Goal: Transaction & Acquisition: Purchase product/service

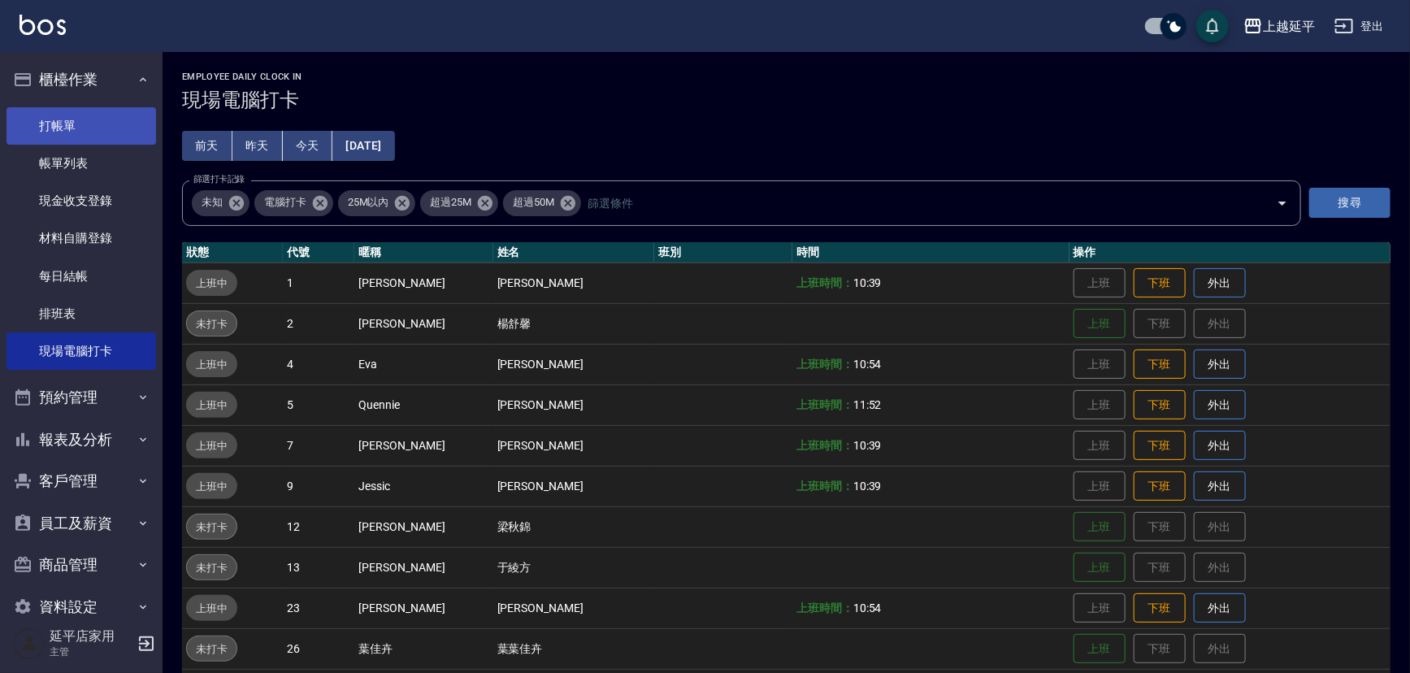
click at [41, 133] on link "打帳單" at bounding box center [82, 125] width 150 height 37
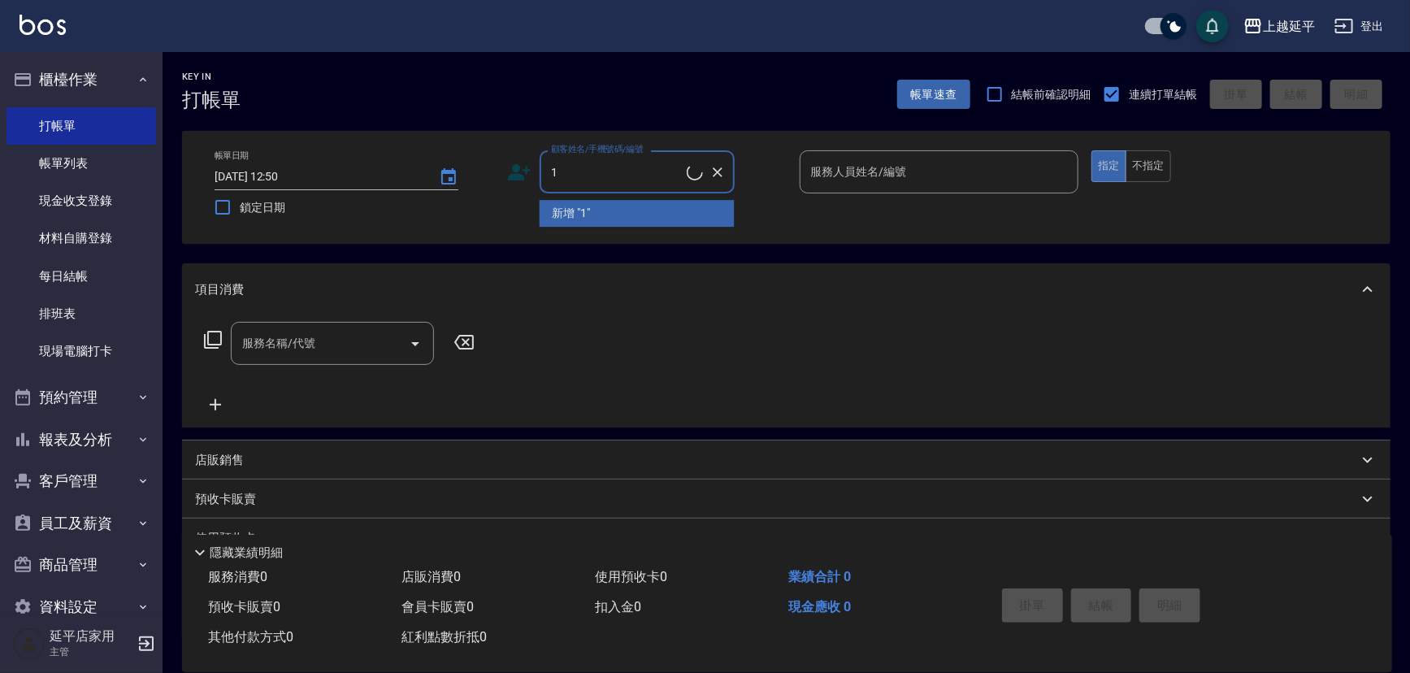
type input "無名字/ 0101/null"
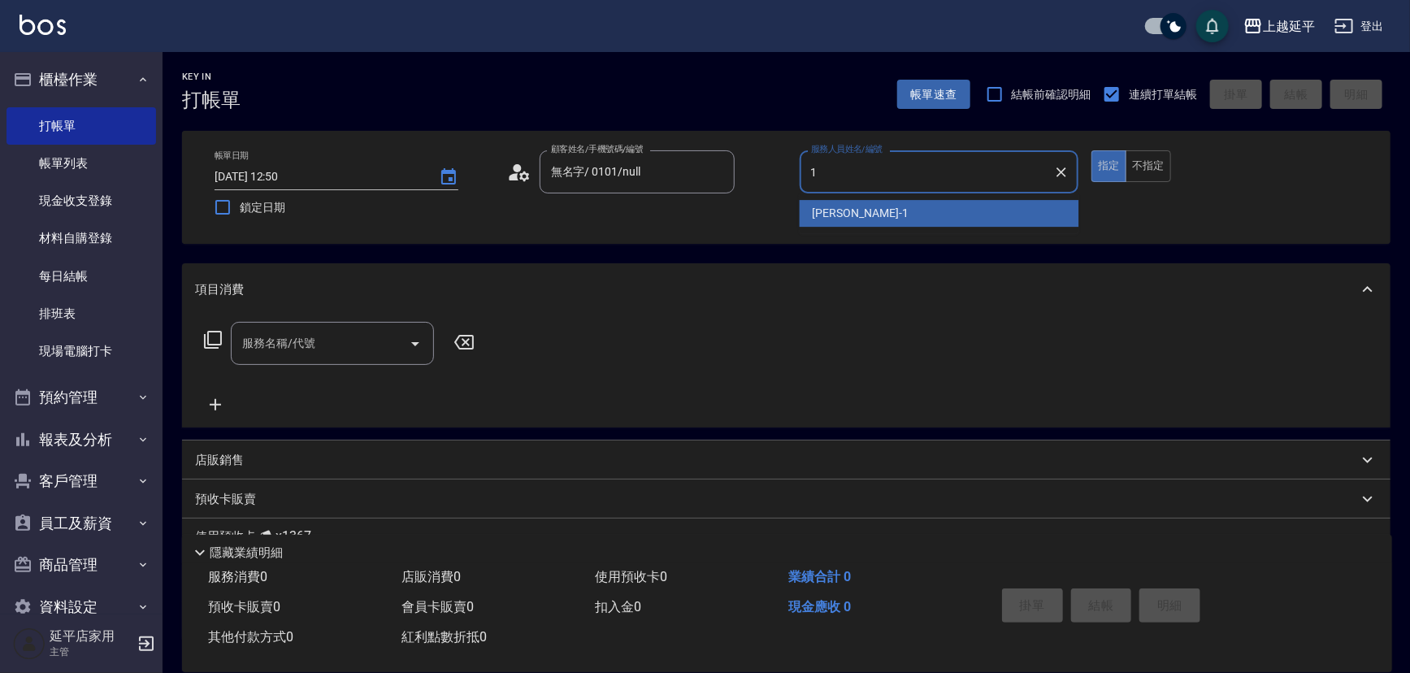
click at [828, 219] on span "[PERSON_NAME]-1" at bounding box center [861, 213] width 96 height 17
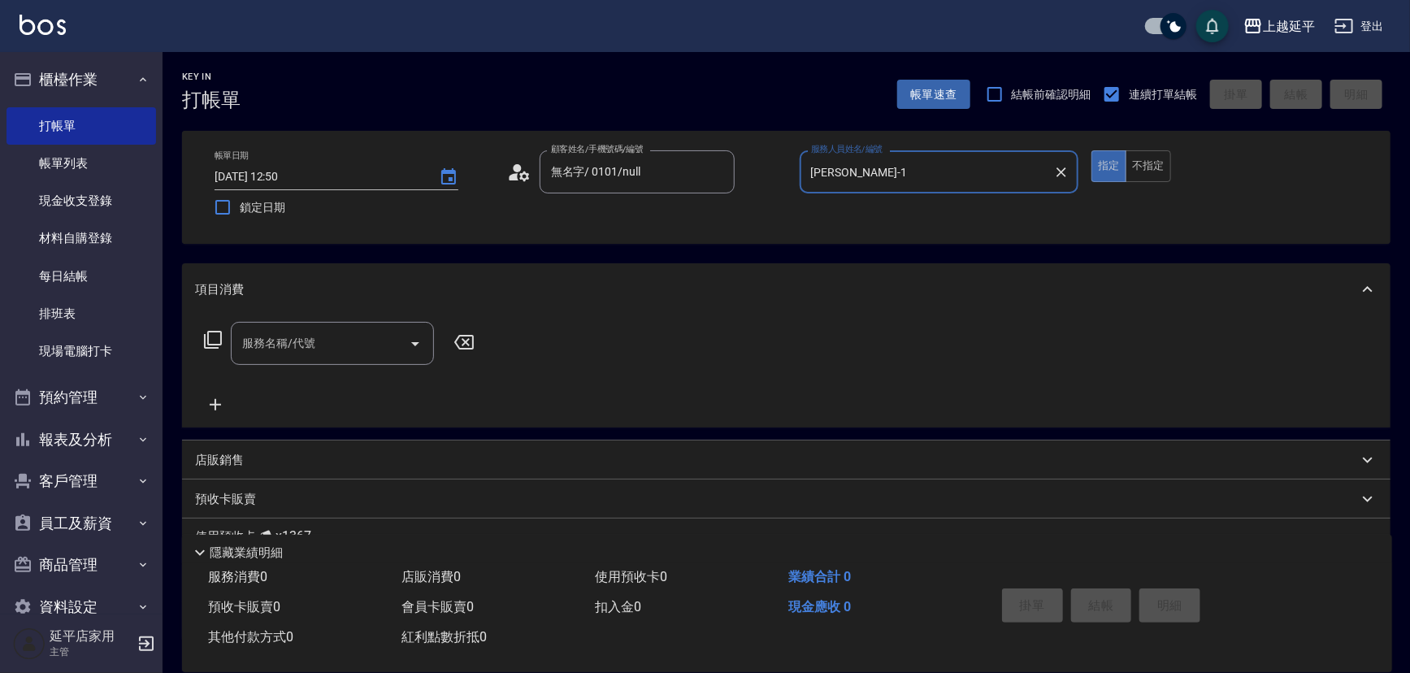
click at [415, 341] on icon "Open" at bounding box center [416, 344] width 20 height 20
type input "[PERSON_NAME]-1"
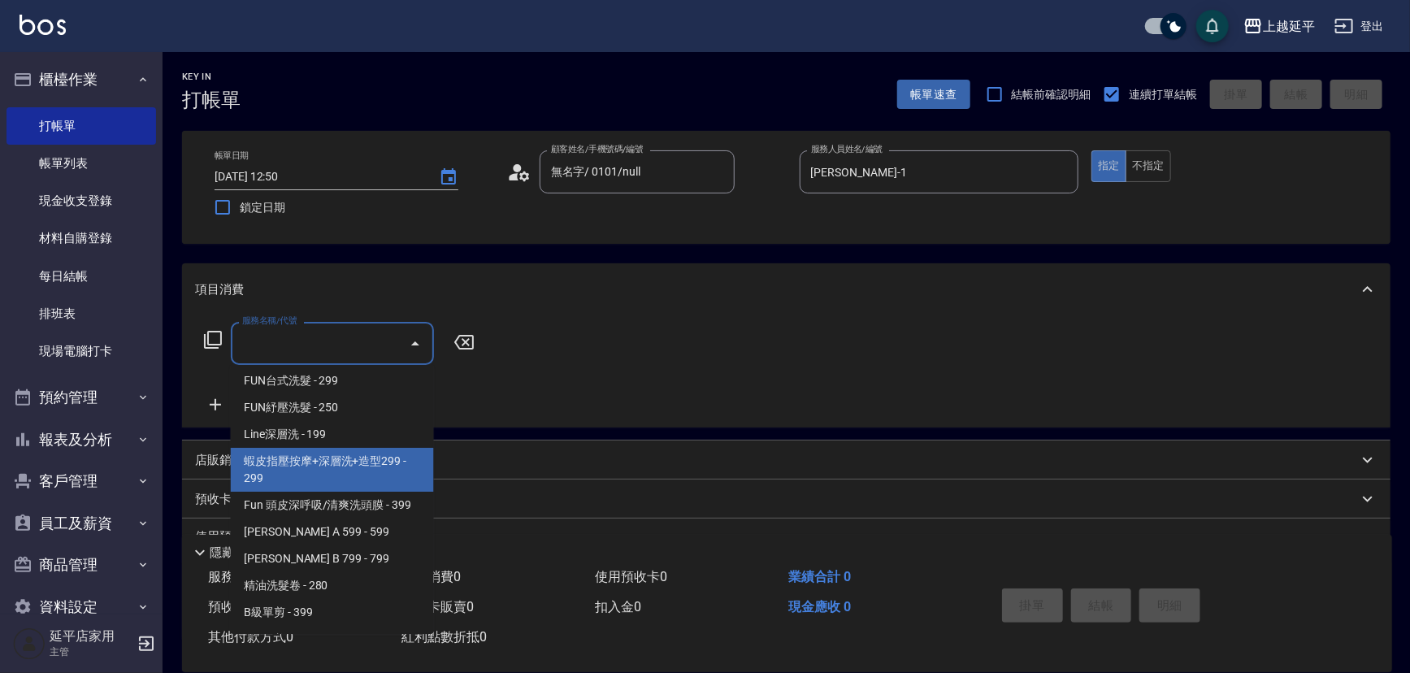
scroll to position [369, 0]
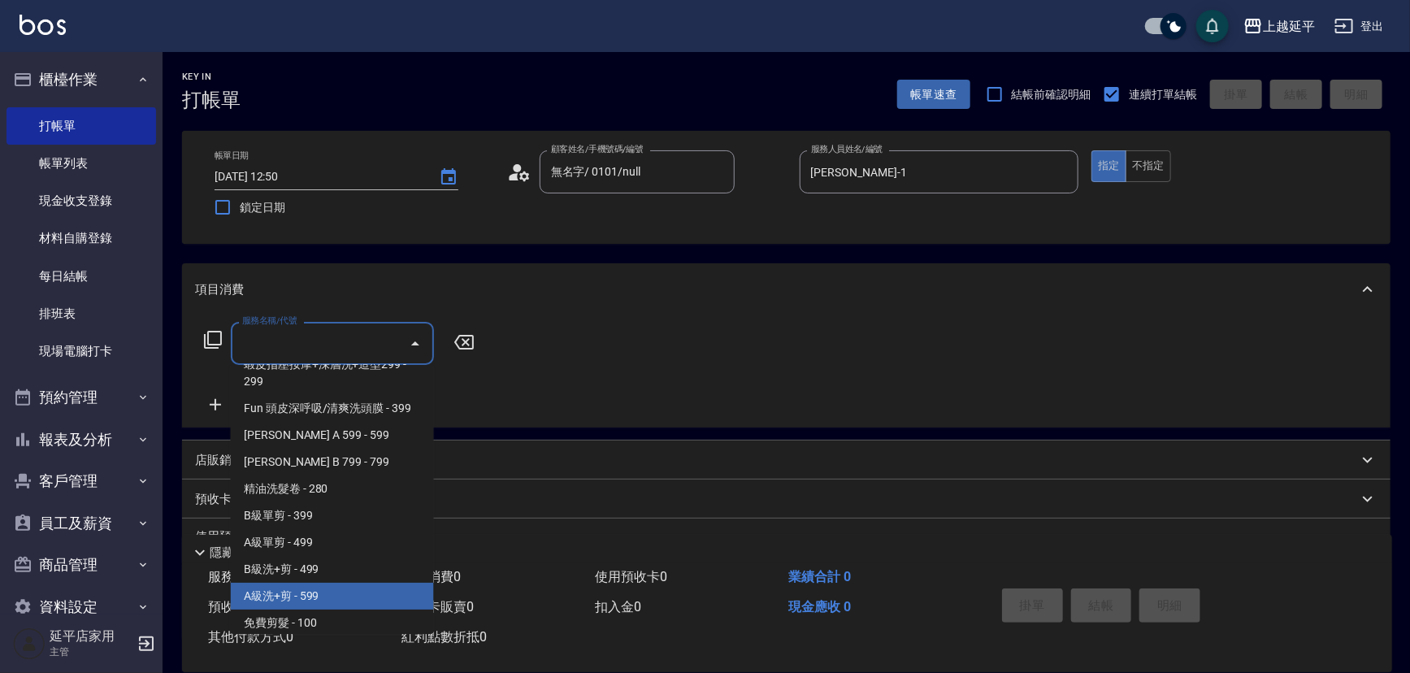
click at [313, 599] on span "A級洗+剪 - 599" at bounding box center [332, 596] width 203 height 27
type input "A級洗+剪(204)"
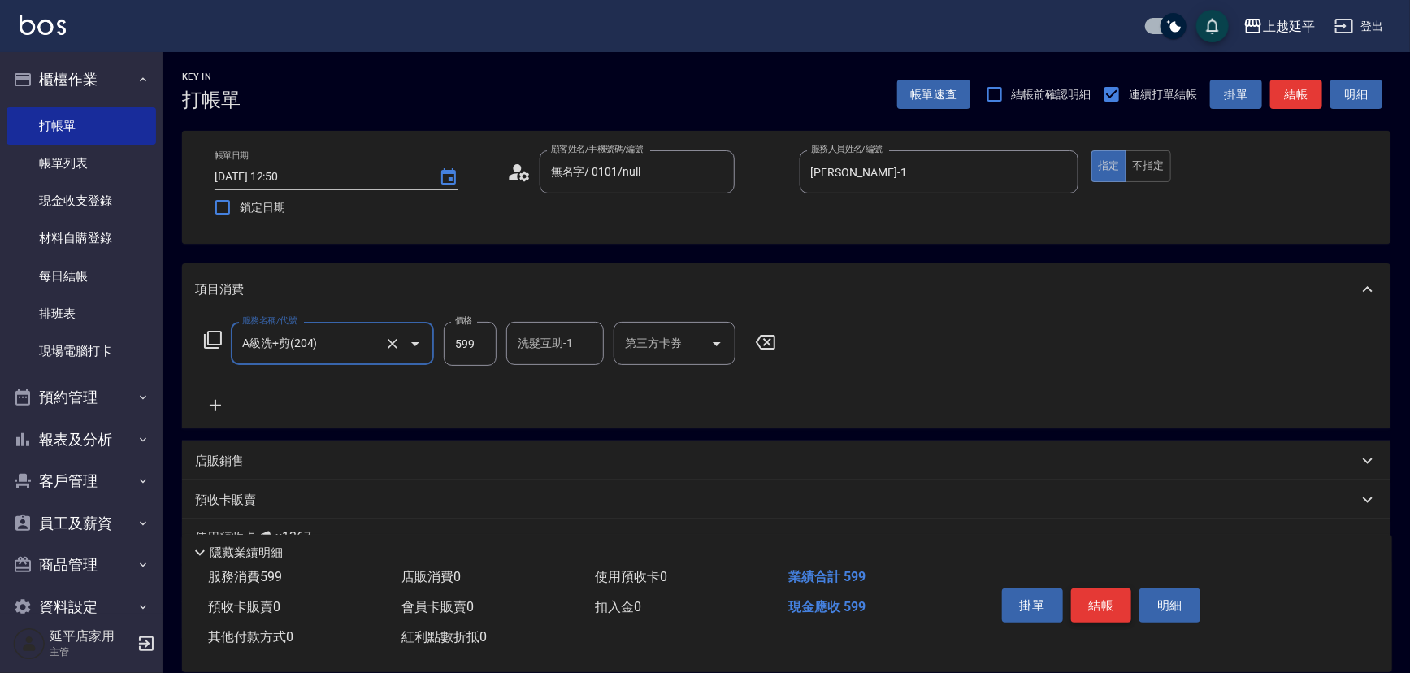
click at [1081, 591] on button "結帳" at bounding box center [1101, 605] width 61 height 34
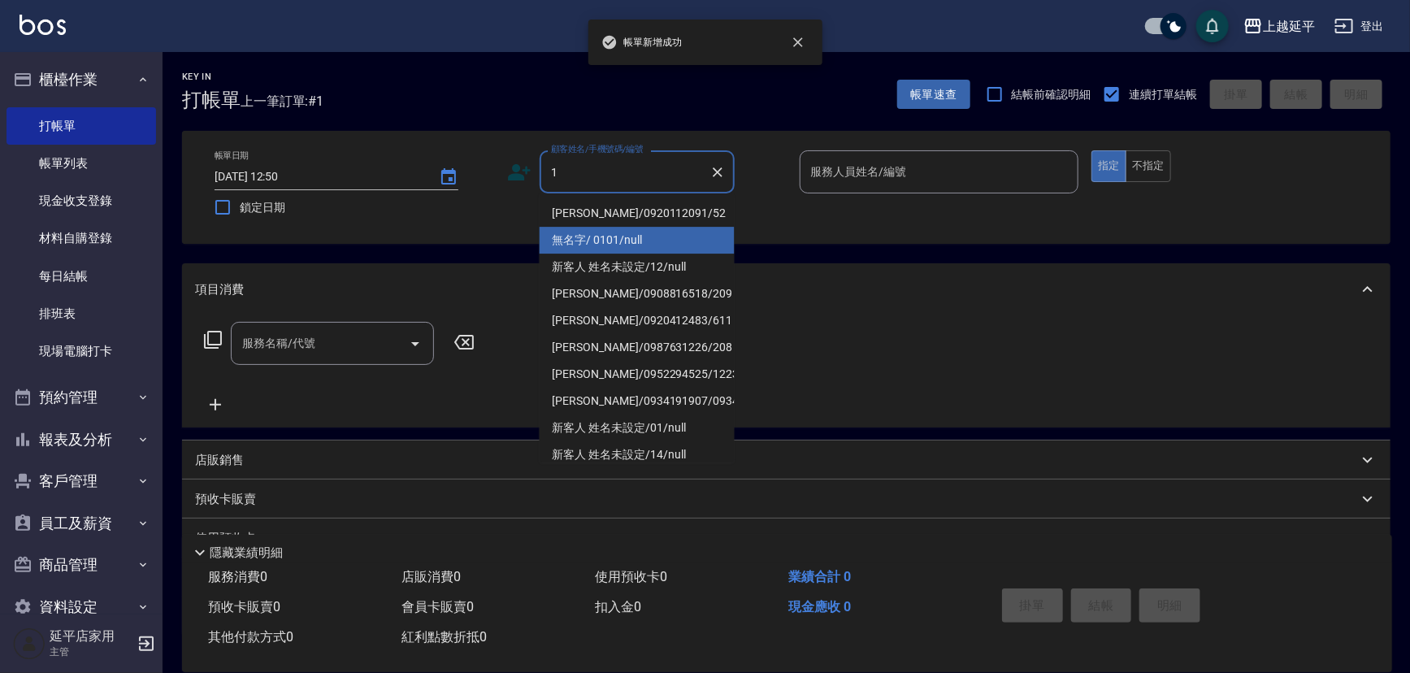
click at [618, 228] on li "無名字/ 0101/null" at bounding box center [637, 240] width 195 height 27
type input "無名字/ 0101/null"
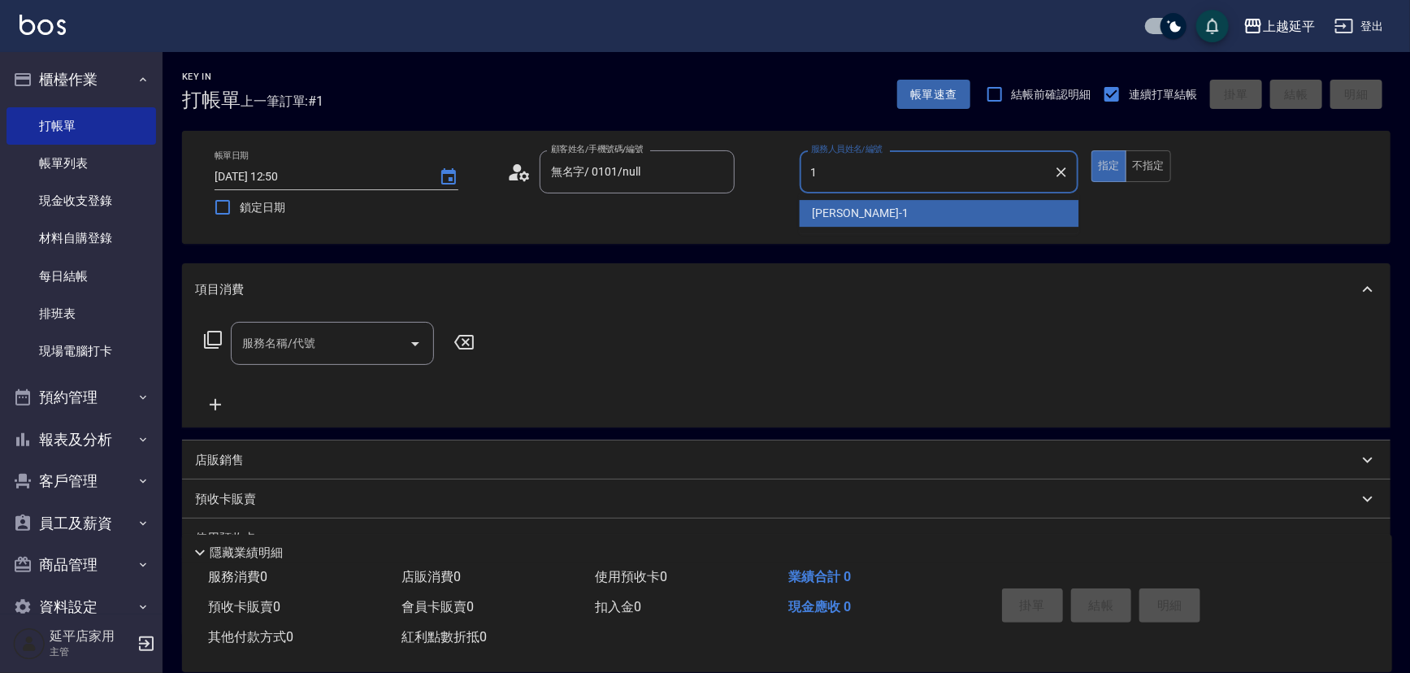
click at [831, 211] on span "[PERSON_NAME]-1" at bounding box center [861, 213] width 96 height 17
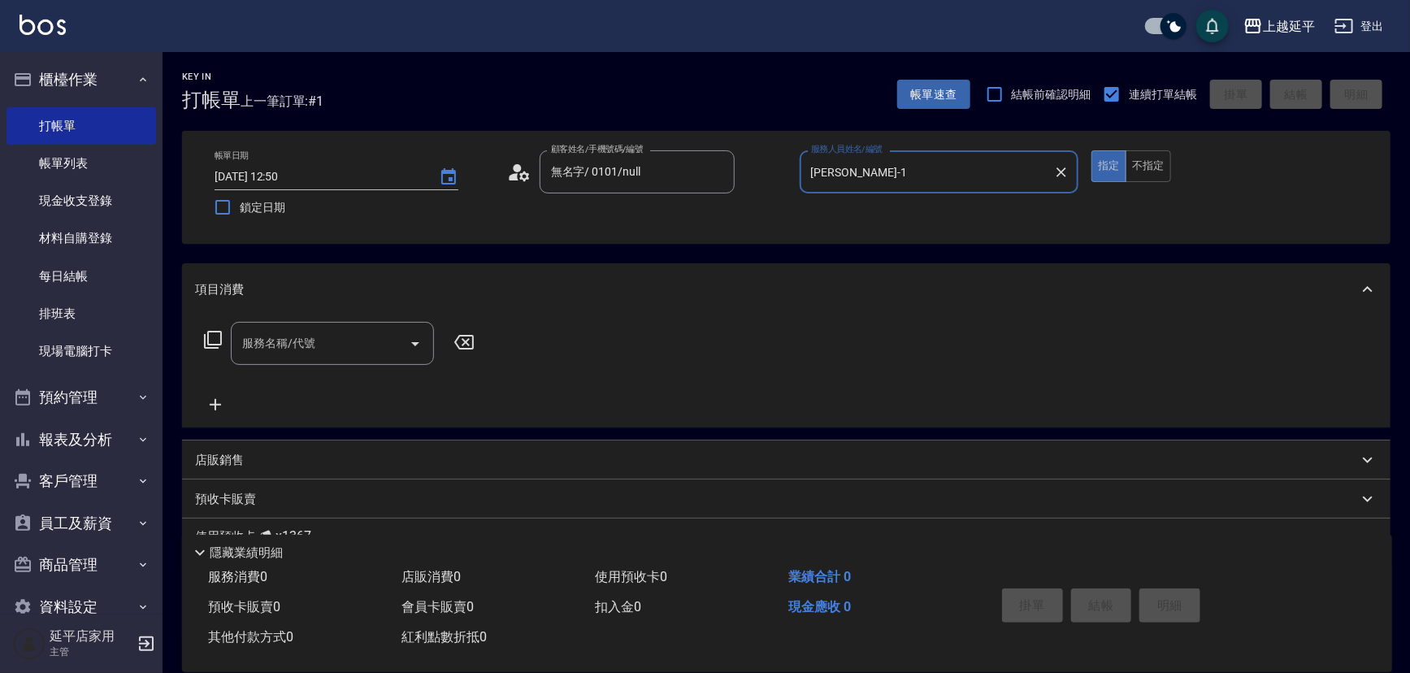
click at [423, 341] on icon "Open" at bounding box center [416, 344] width 20 height 20
type input "[PERSON_NAME]-1"
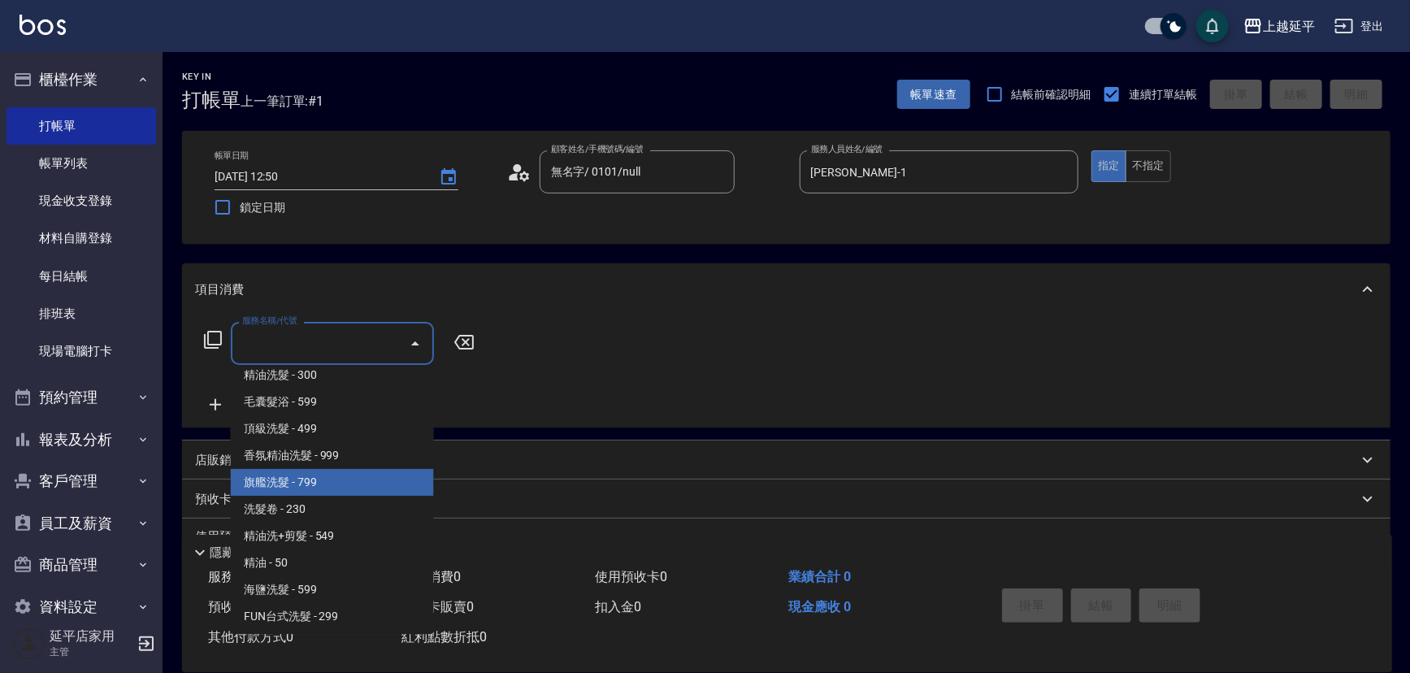
scroll to position [73, 0]
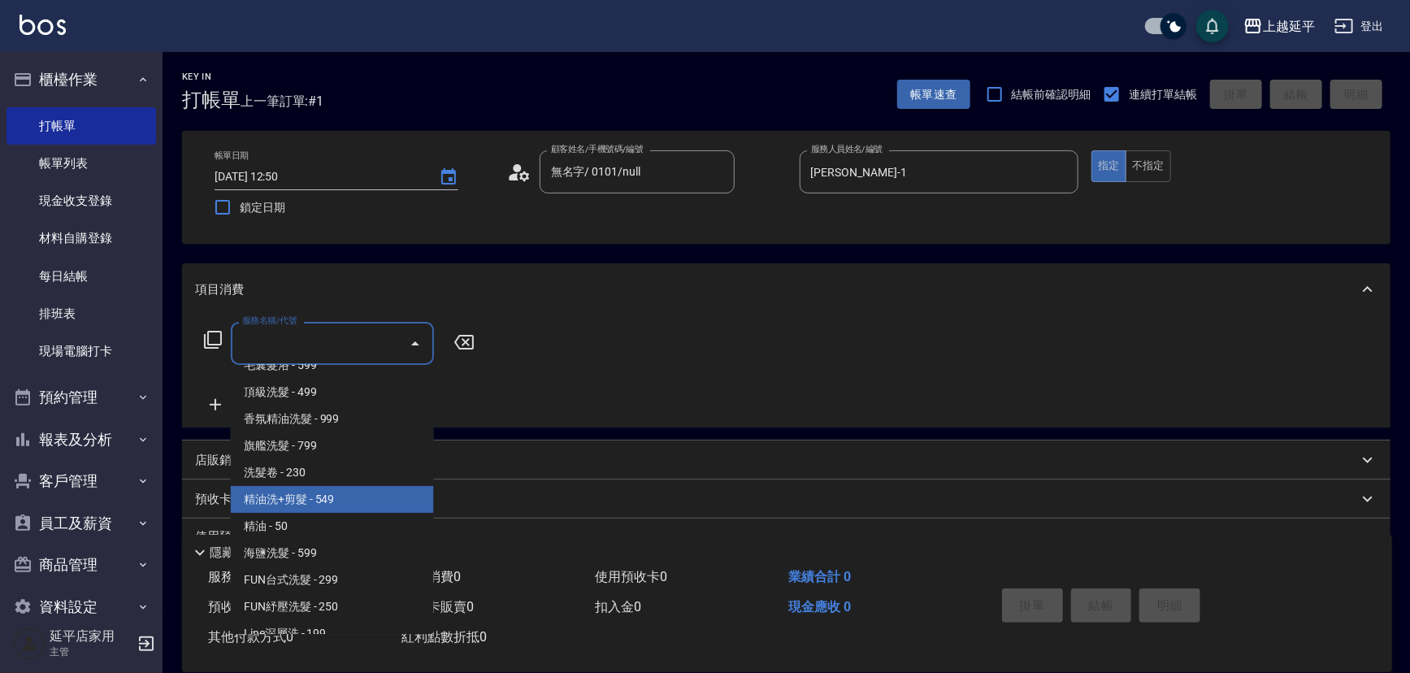
click at [351, 493] on span "精油洗+剪髮 - 549" at bounding box center [332, 499] width 203 height 27
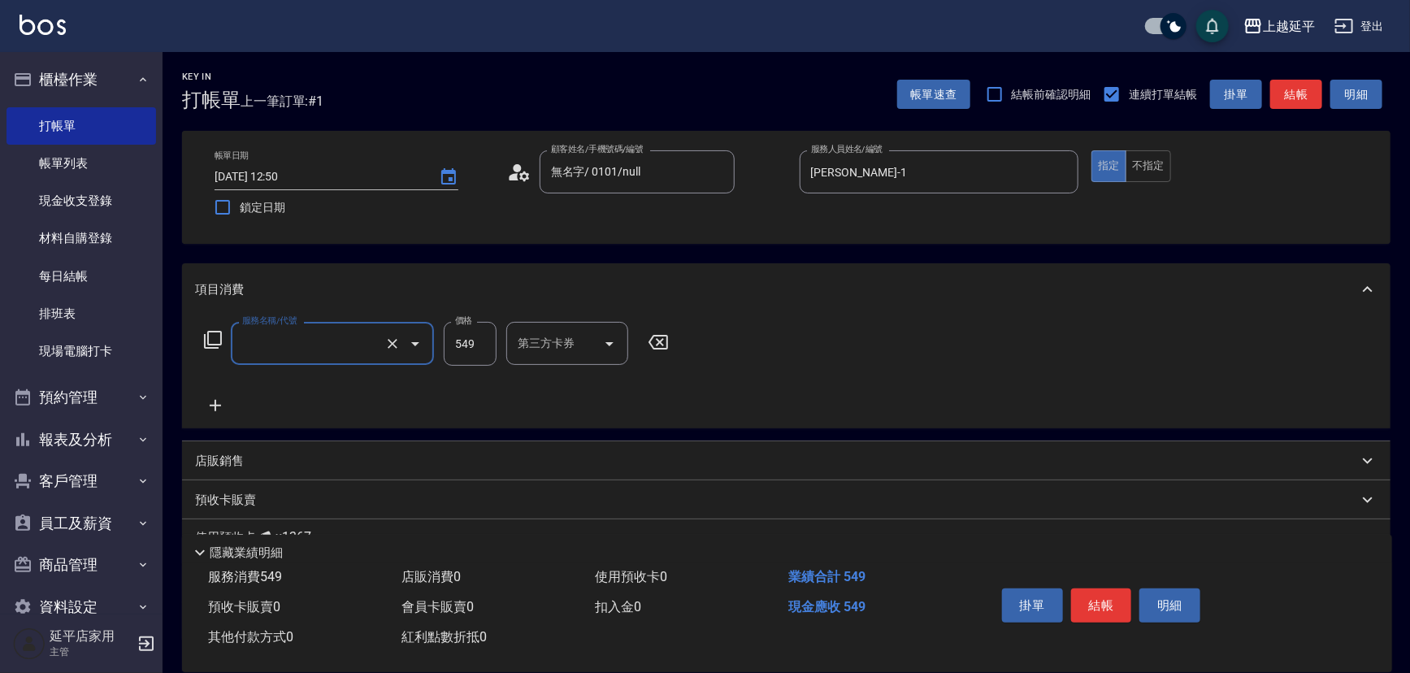
type input "精油洗+剪髮(108)"
click at [492, 339] on input "549" at bounding box center [470, 344] width 53 height 44
type input "649"
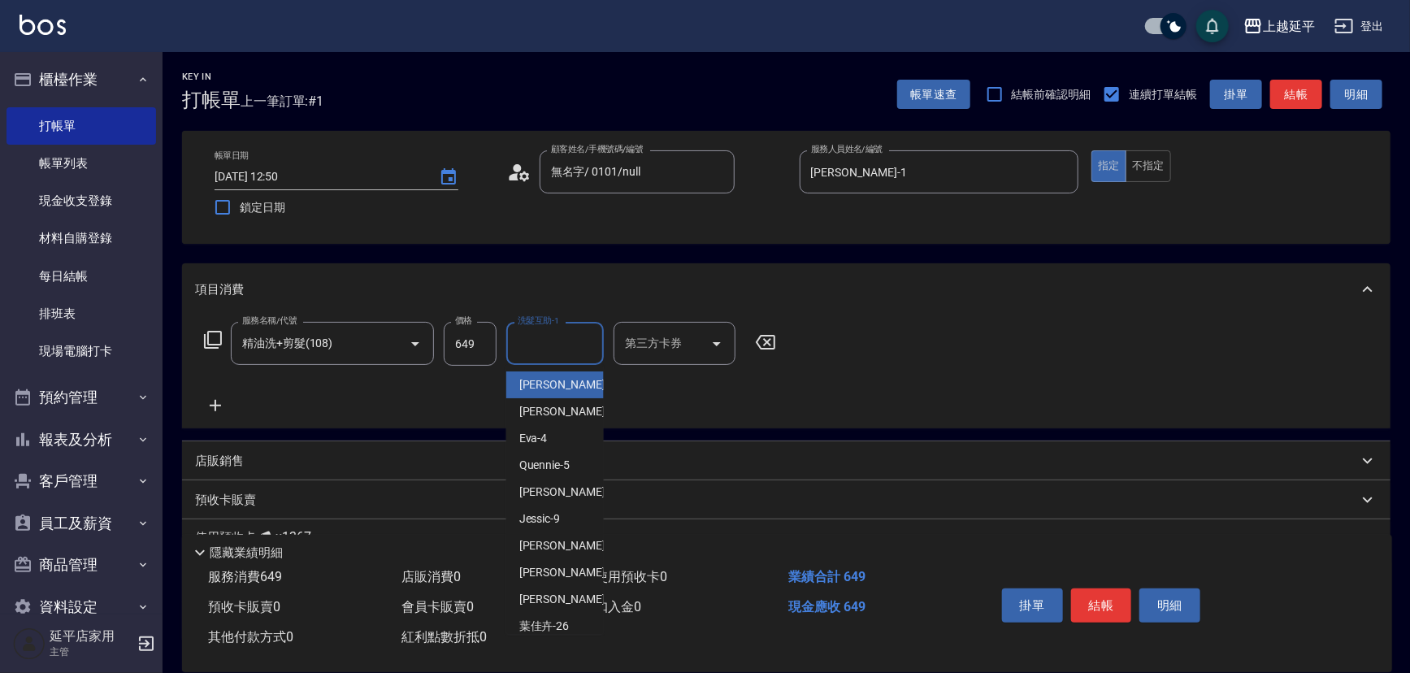
click at [548, 345] on input "洗髮互助-1" at bounding box center [555, 343] width 83 height 28
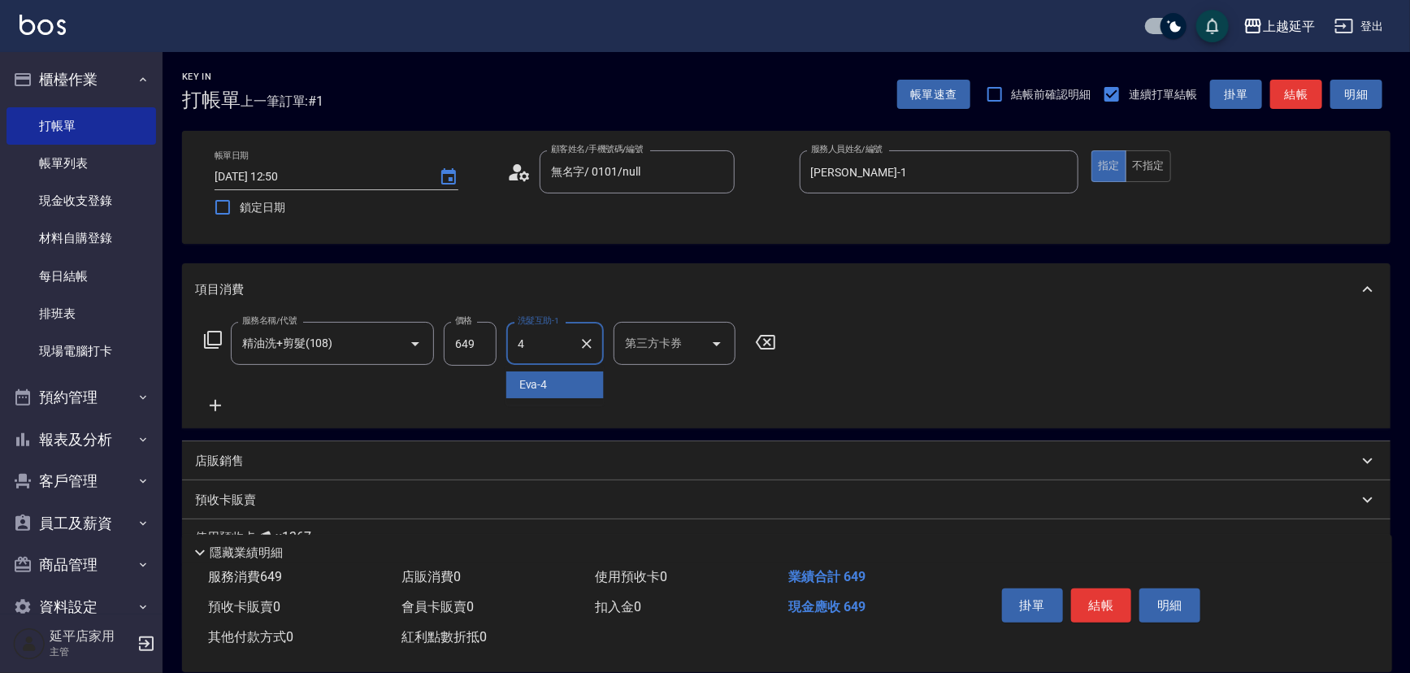
click at [549, 380] on div "[PERSON_NAME] -4" at bounding box center [555, 384] width 98 height 27
type input "[PERSON_NAME]-4"
click at [1098, 592] on button "結帳" at bounding box center [1101, 605] width 61 height 34
